Goal: Task Accomplishment & Management: Manage account settings

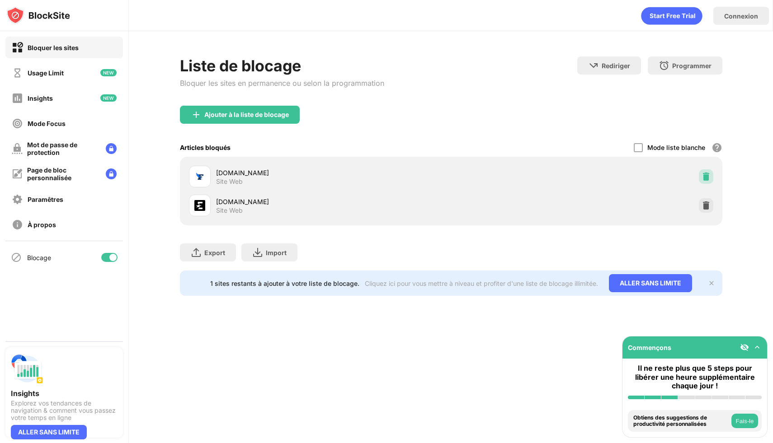
click at [708, 176] on img at bounding box center [705, 176] width 9 height 9
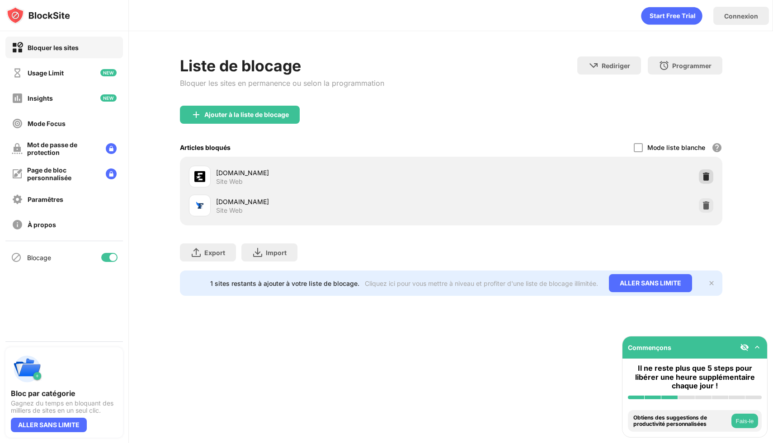
click at [705, 180] on img at bounding box center [705, 176] width 9 height 9
